Goal: Transaction & Acquisition: Purchase product/service

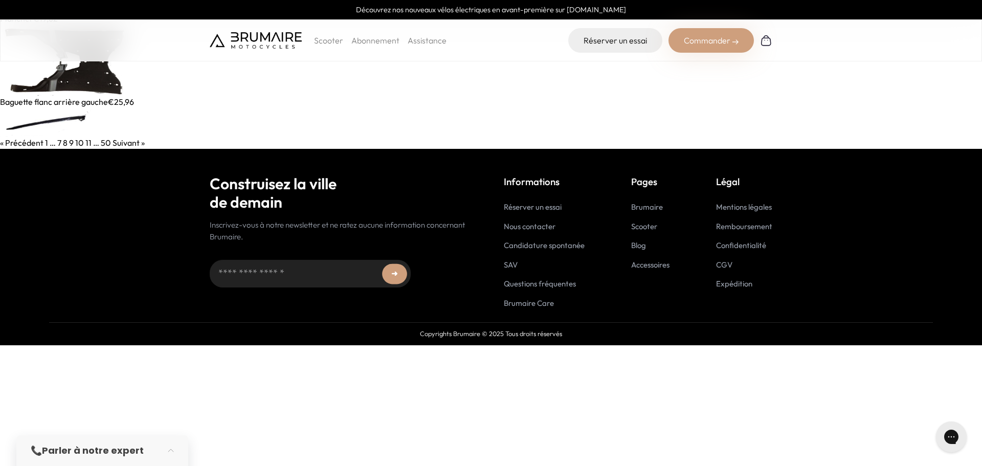
click at [329, 42] on p "Scooter" at bounding box center [328, 40] width 29 height 12
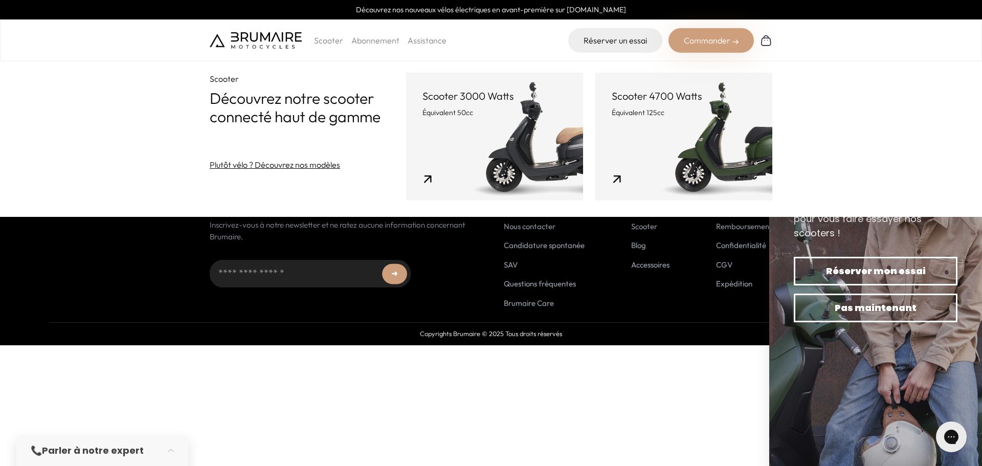
click at [513, 265] on link "SAV" at bounding box center [511, 265] width 14 height 10
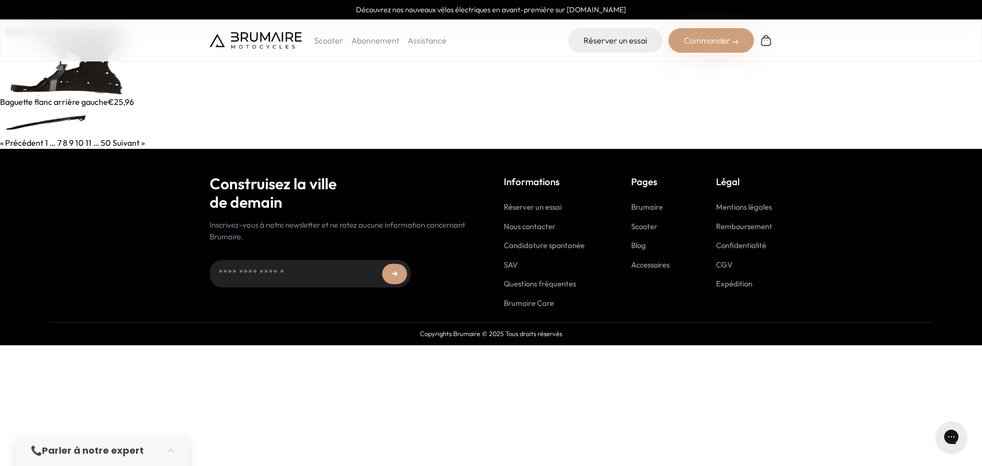
click at [644, 206] on link "Brumaire" at bounding box center [647, 207] width 32 height 10
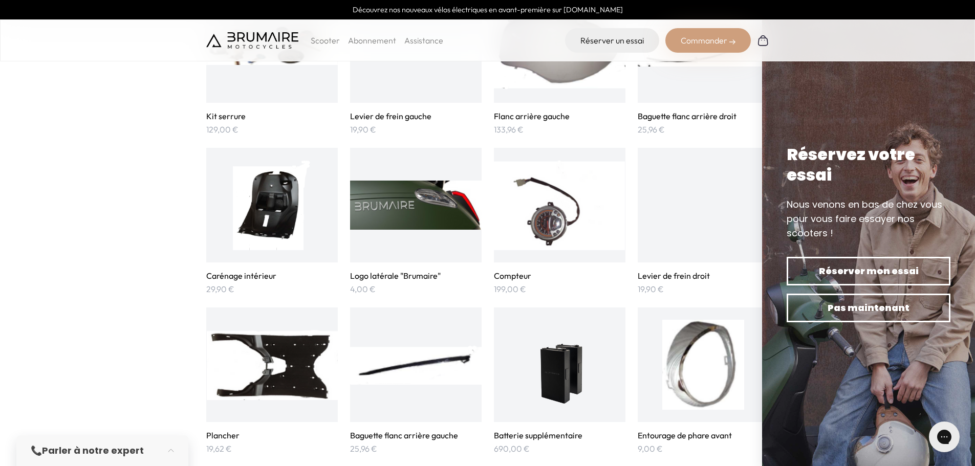
scroll to position [870, 0]
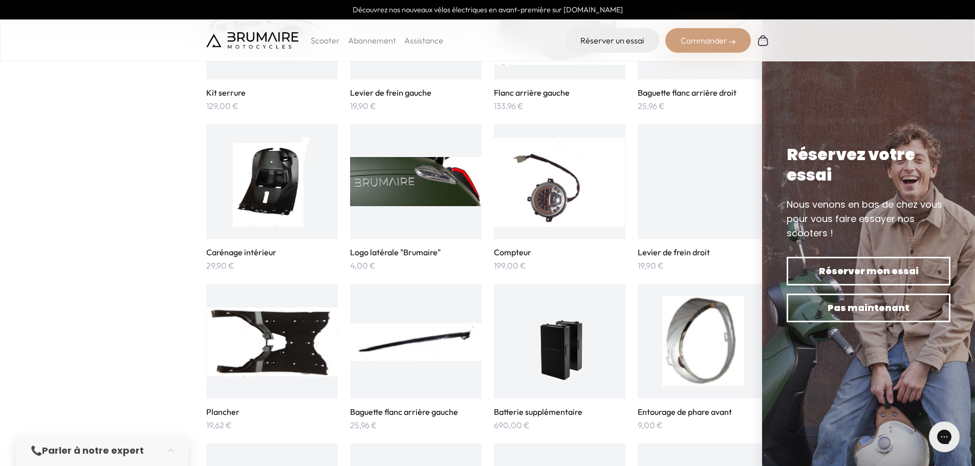
click at [710, 256] on h3 "Levier de frein droit" at bounding box center [704, 252] width 132 height 10
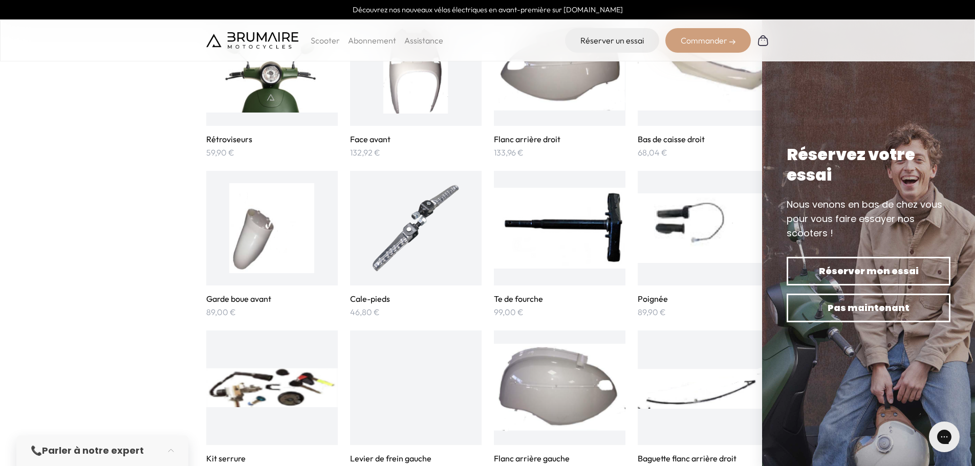
scroll to position [512, 0]
